Goal: Task Accomplishment & Management: Use online tool/utility

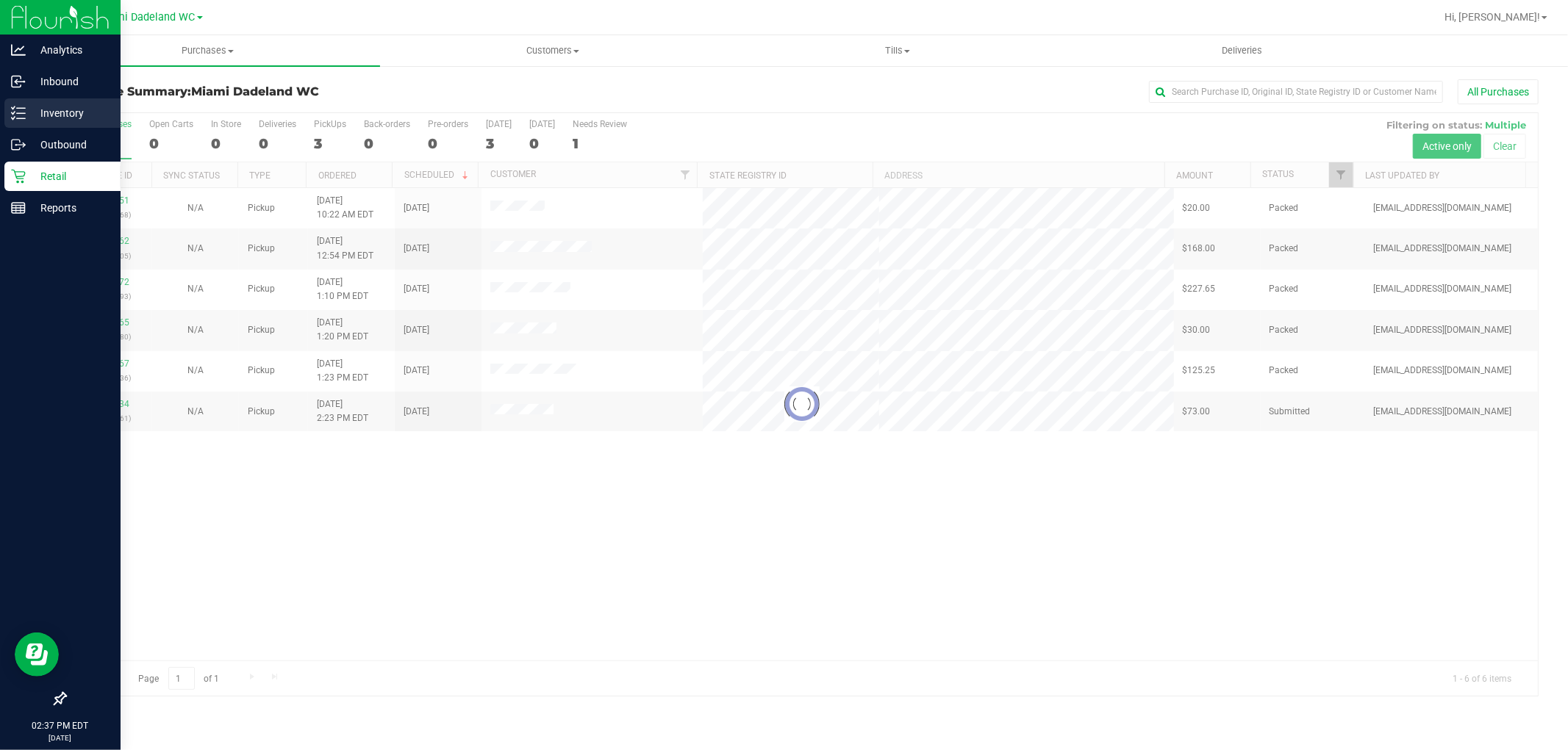
click at [47, 108] on p "Inventory" at bounding box center [70, 113] width 88 height 18
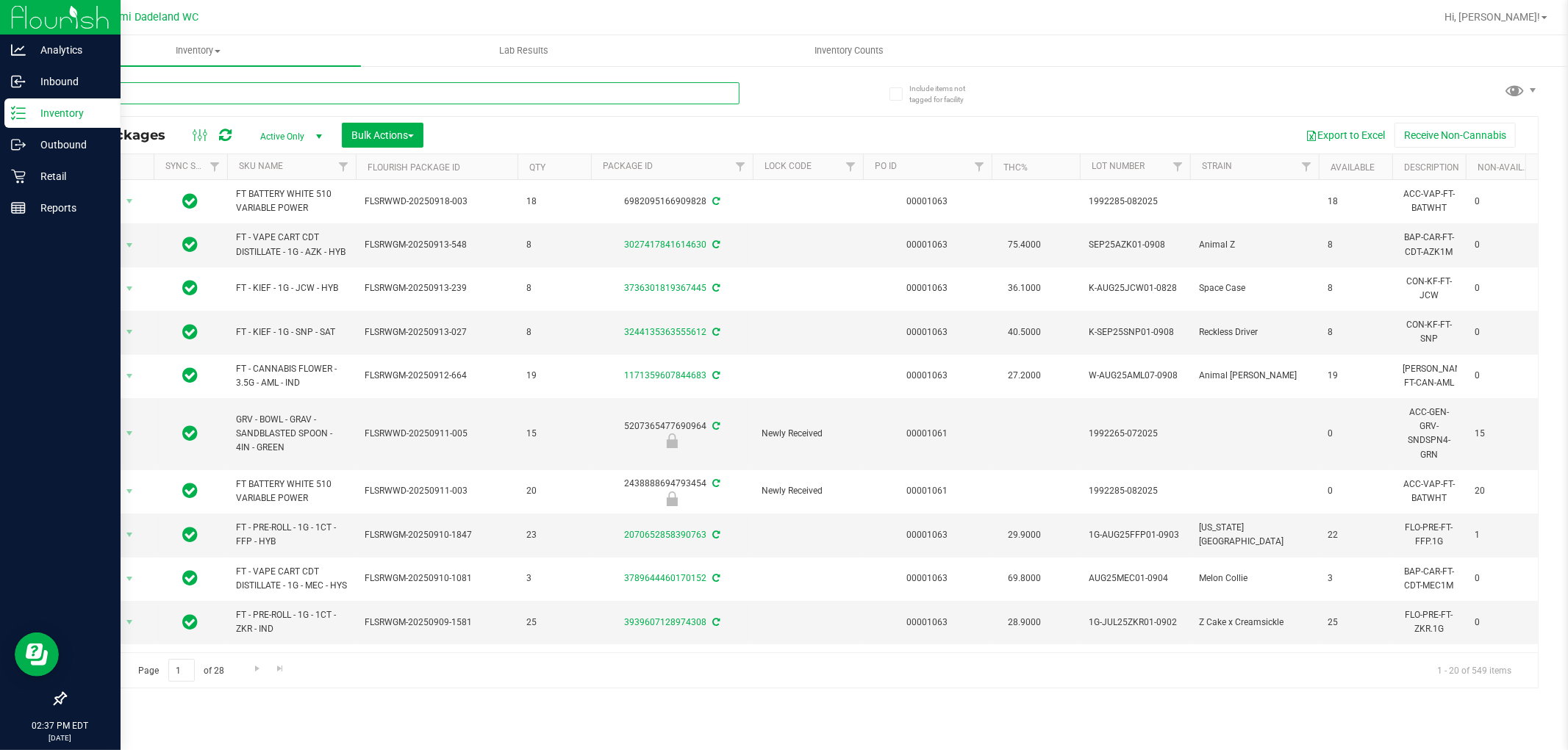
click at [311, 92] on input "text" at bounding box center [401, 93] width 675 height 22
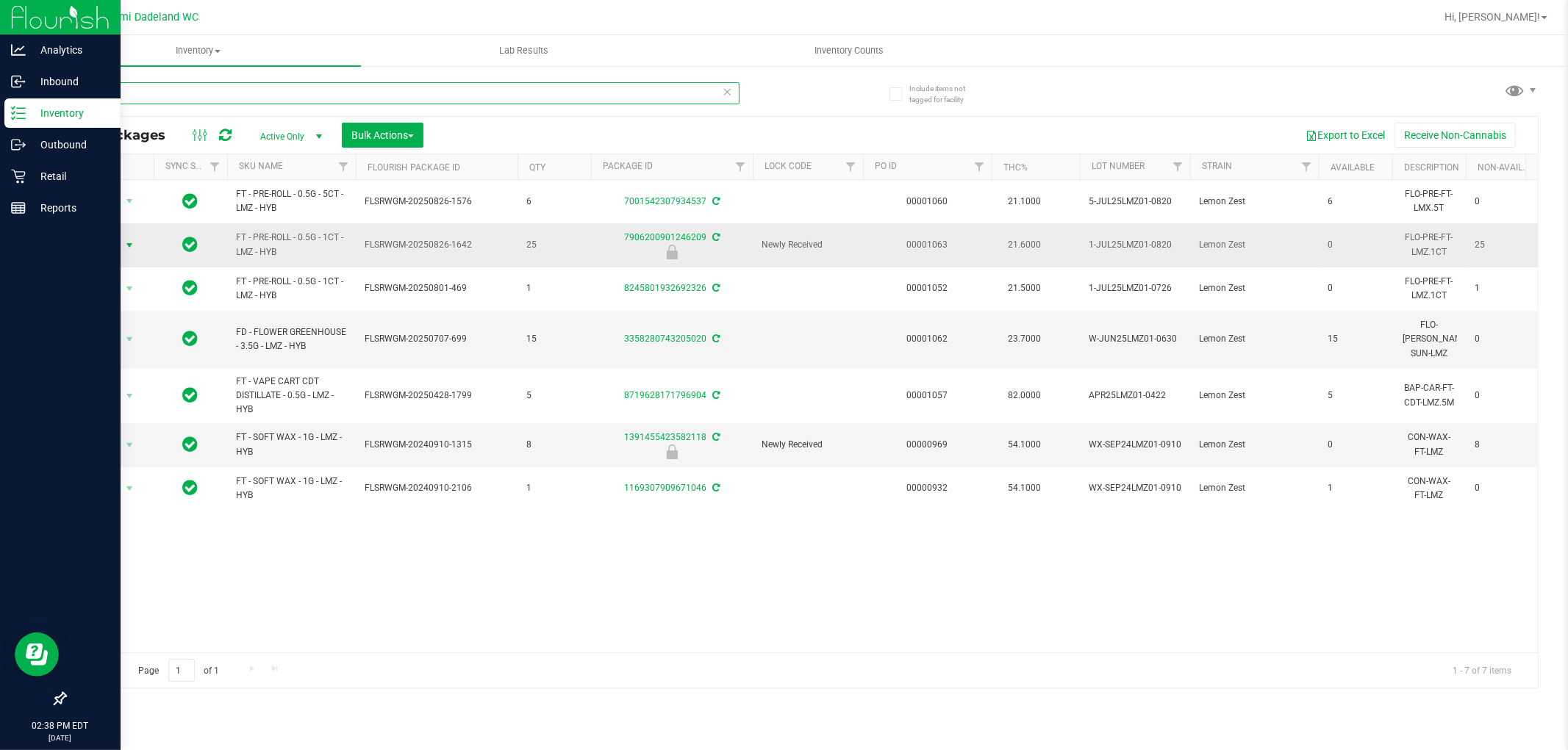
type input "LMZ"
click at [129, 250] on span "select" at bounding box center [130, 245] width 12 height 12
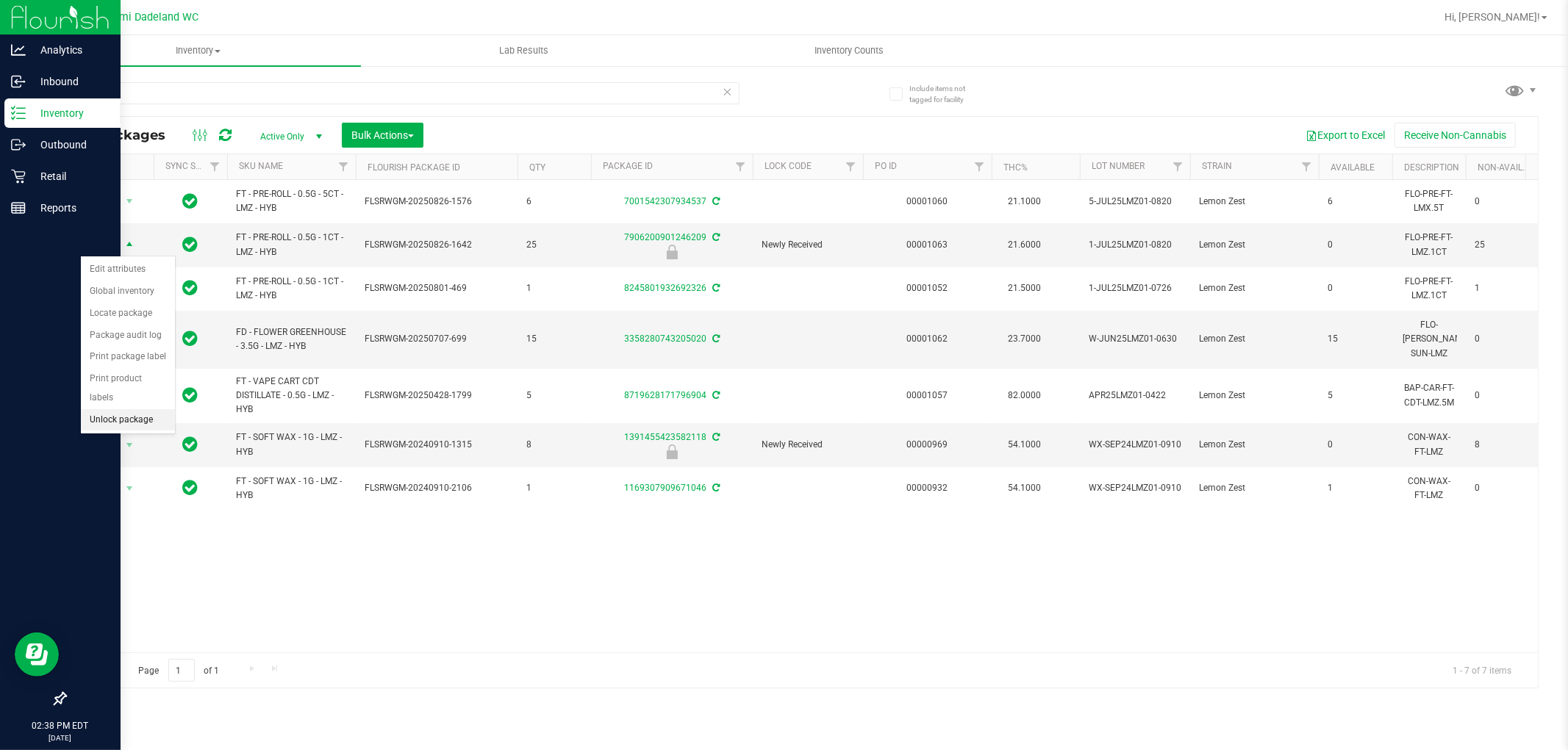
click at [142, 423] on li "Unlock package" at bounding box center [127, 421] width 94 height 22
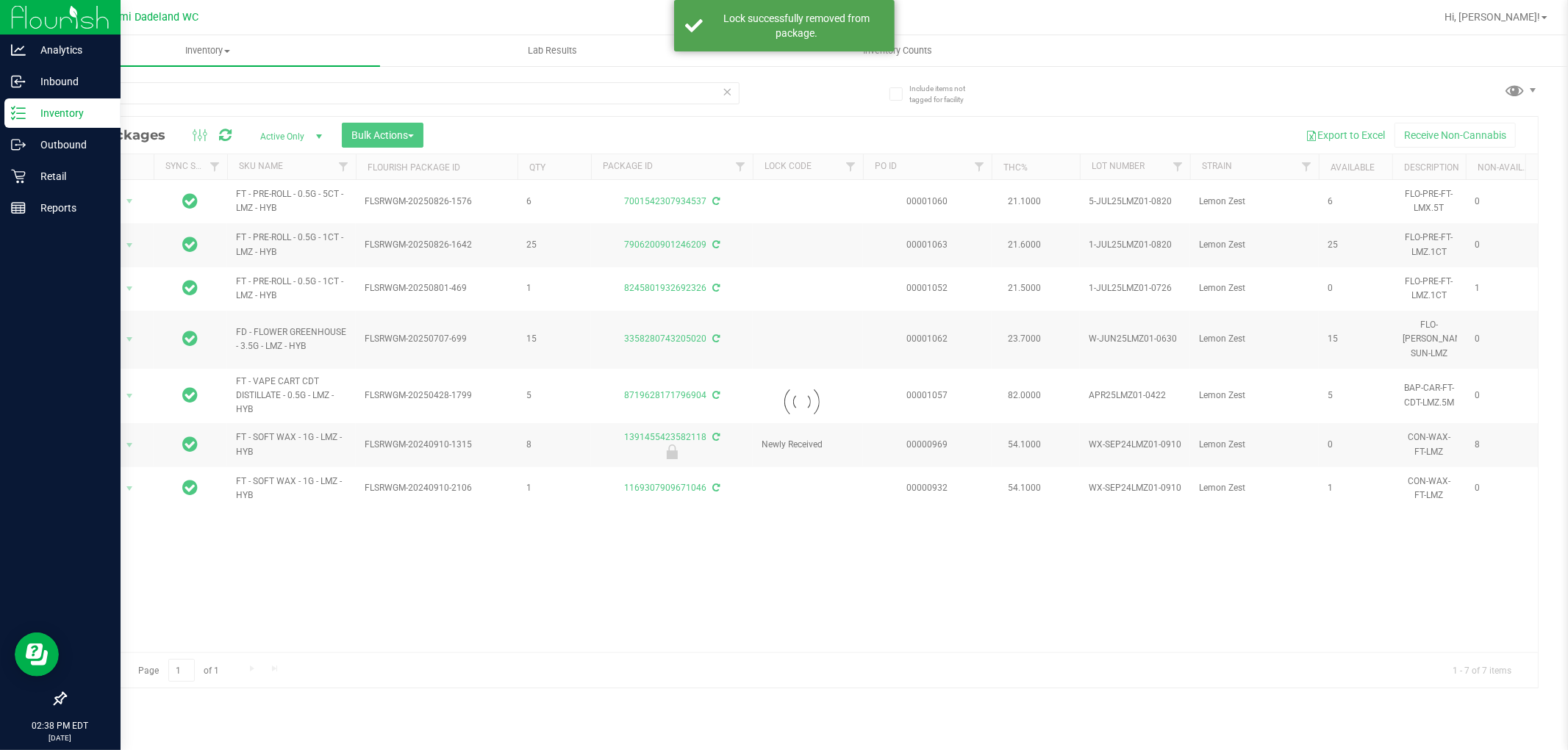
click at [729, 92] on icon at bounding box center [728, 91] width 10 height 18
click at [682, 92] on input "text" at bounding box center [401, 93] width 675 height 22
